Goal: Information Seeking & Learning: Learn about a topic

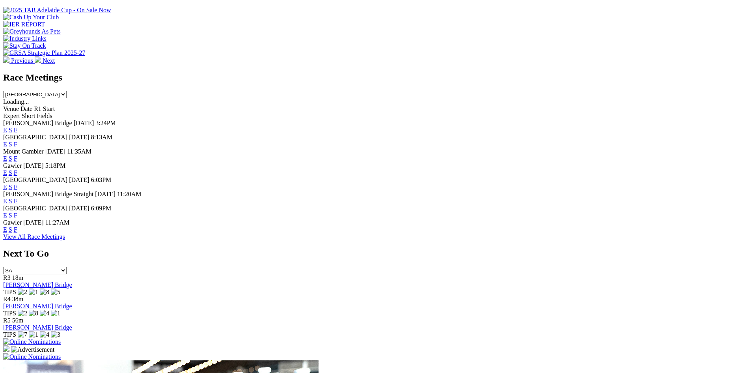
scroll to position [316, 0]
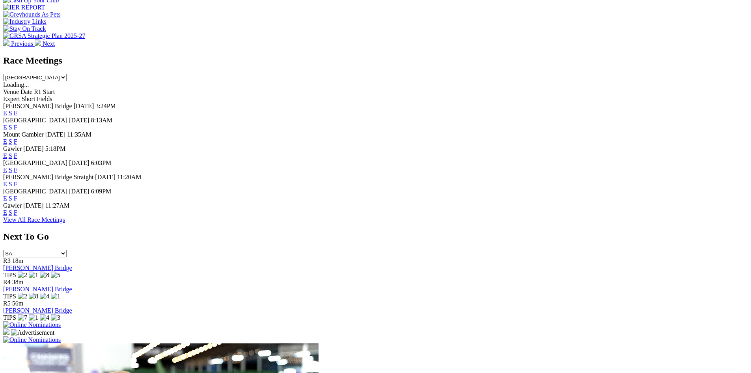
click at [17, 216] on link "F" at bounding box center [16, 212] width 4 height 7
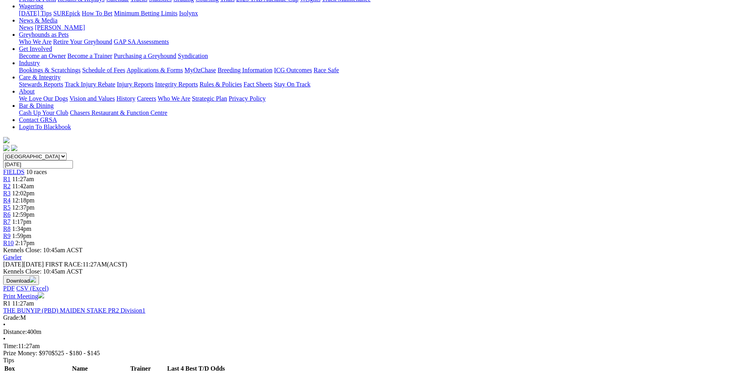
scroll to position [118, 0]
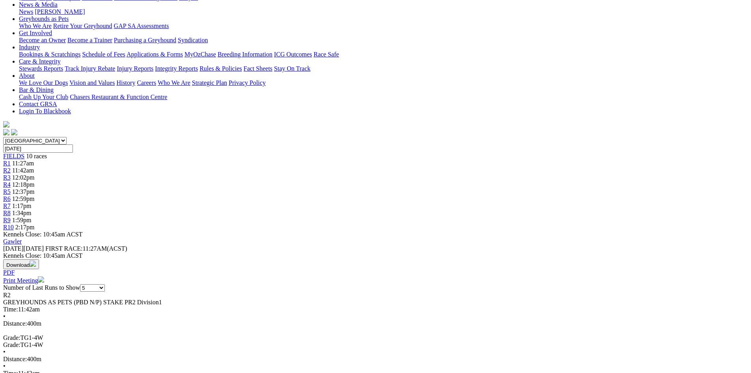
scroll to position [118, 0]
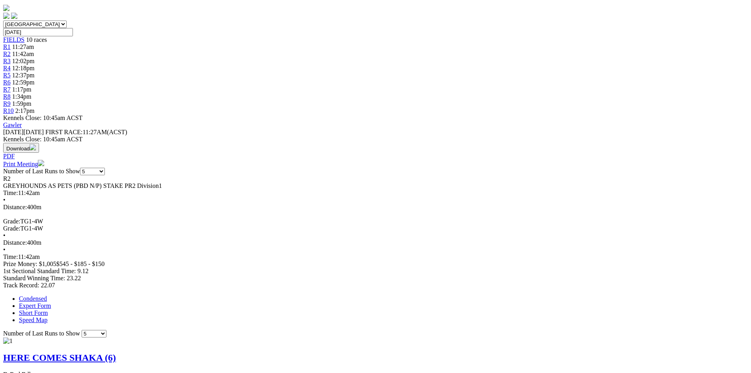
scroll to position [0, 0]
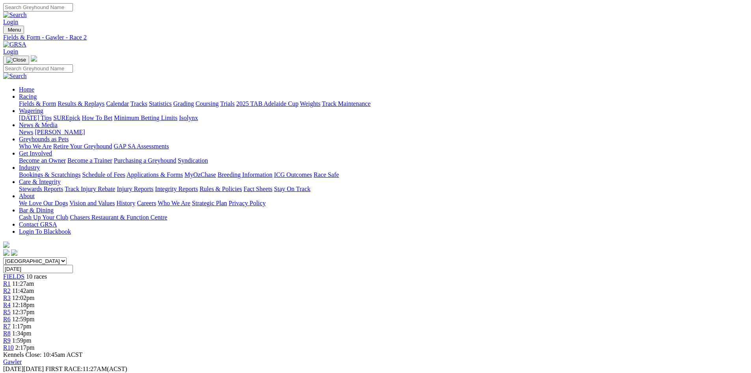
click at [56, 100] on link "Fields & Form" at bounding box center [37, 103] width 37 height 7
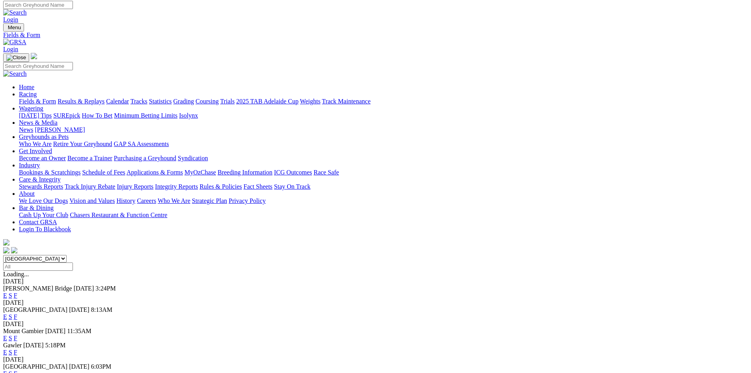
scroll to position [39, 0]
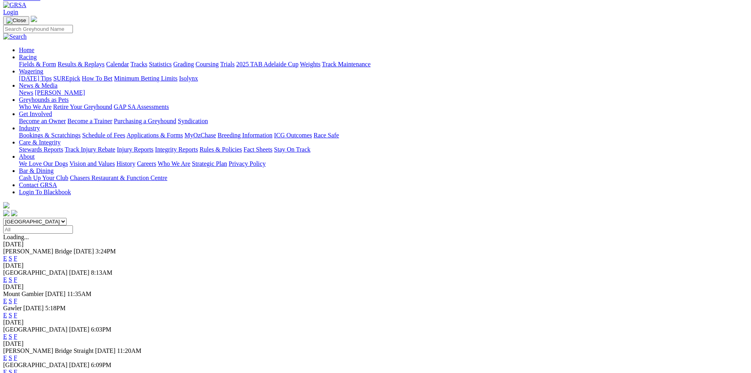
click at [17, 276] on link "F" at bounding box center [16, 279] width 4 height 7
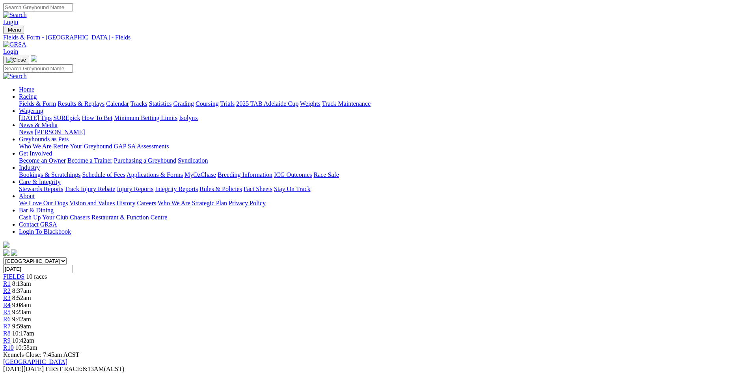
click at [47, 273] on span "10 races" at bounding box center [36, 276] width 21 height 7
click at [56, 100] on link "Fields & Form" at bounding box center [37, 103] width 37 height 7
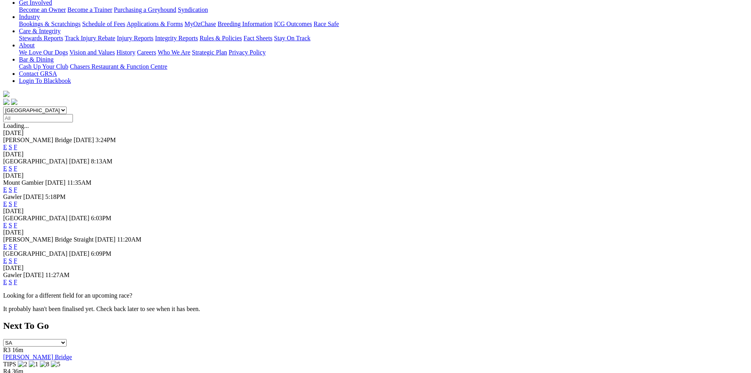
scroll to position [158, 0]
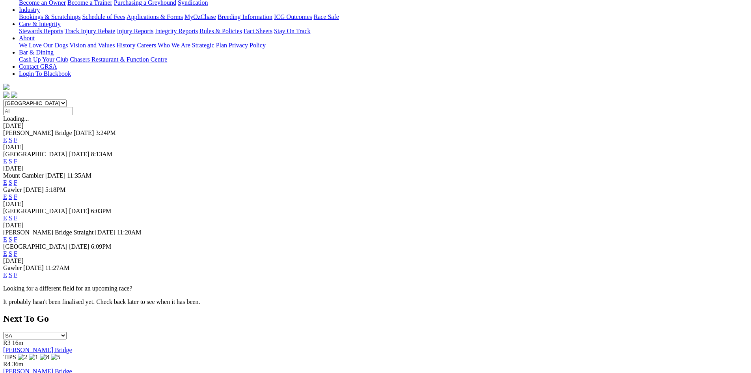
click at [17, 278] on link "F" at bounding box center [16, 274] width 4 height 7
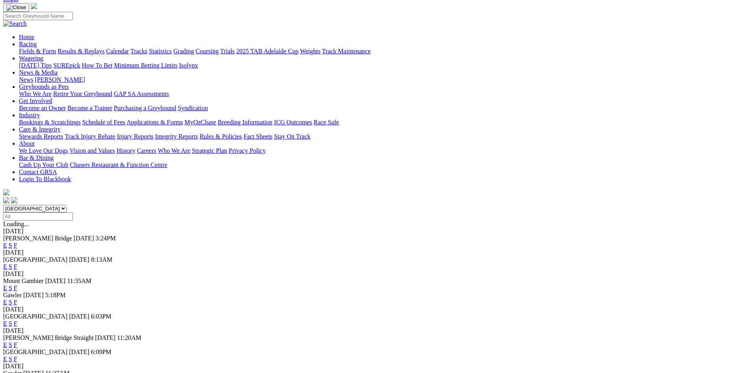
scroll to position [39, 0]
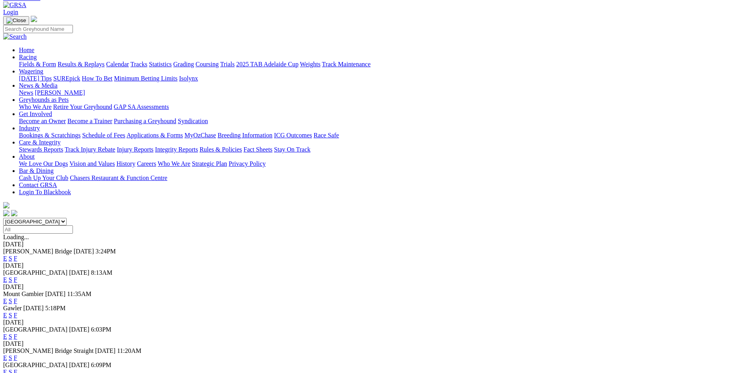
click at [17, 312] on link "F" at bounding box center [16, 315] width 4 height 7
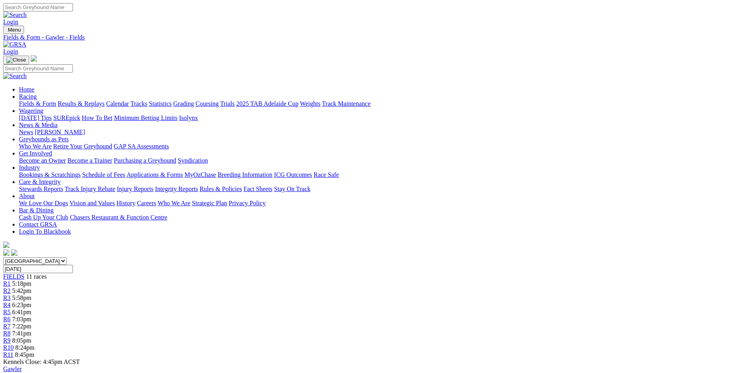
click at [26, 41] on img at bounding box center [14, 44] width 23 height 7
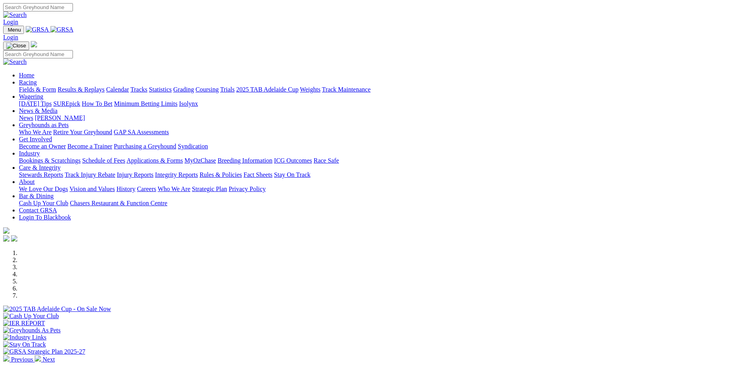
click at [194, 86] on link "Grading" at bounding box center [184, 89] width 21 height 7
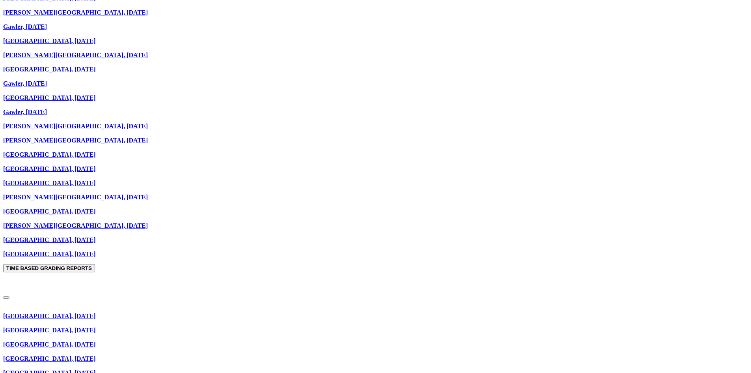
scroll to position [670, 0]
